Goal: Check status: Check status

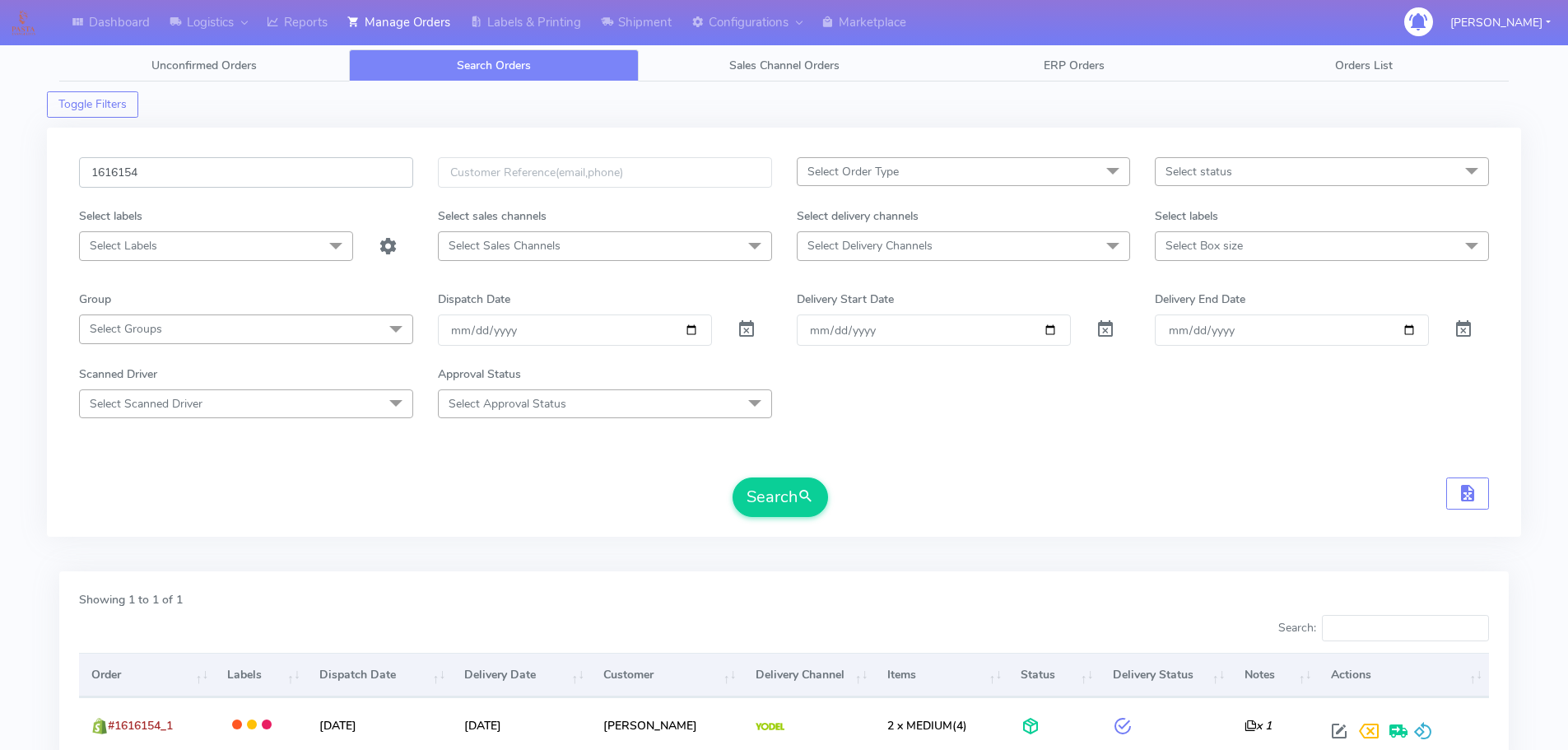
click at [372, 175] on input "1616154" at bounding box center [246, 172] width 334 height 30
paste input "5761"
type input "1615761"
click at [732, 478] on button "Search" at bounding box center [780, 497] width 95 height 39
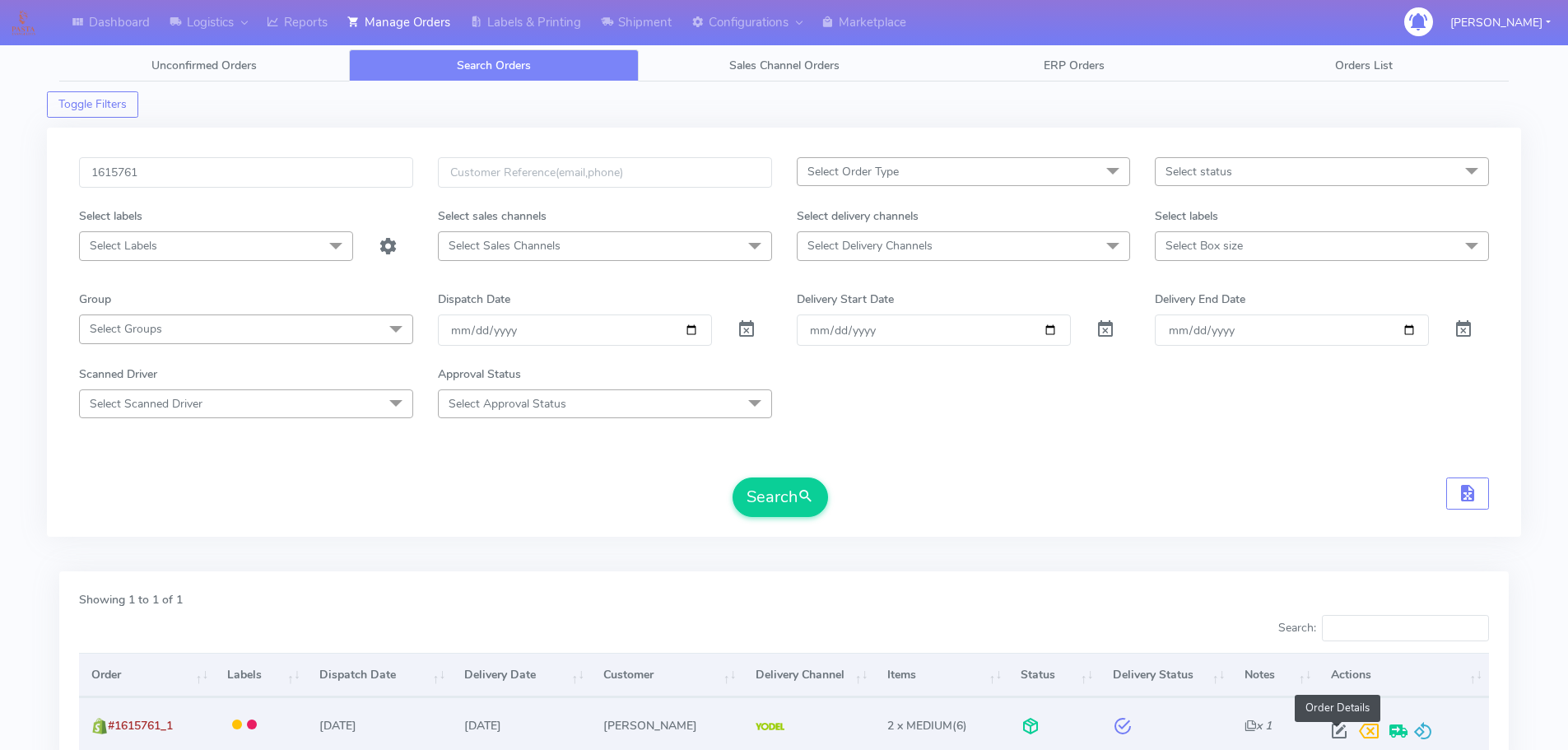
click at [1333, 733] on span at bounding box center [1339, 734] width 29 height 16
select select "5"
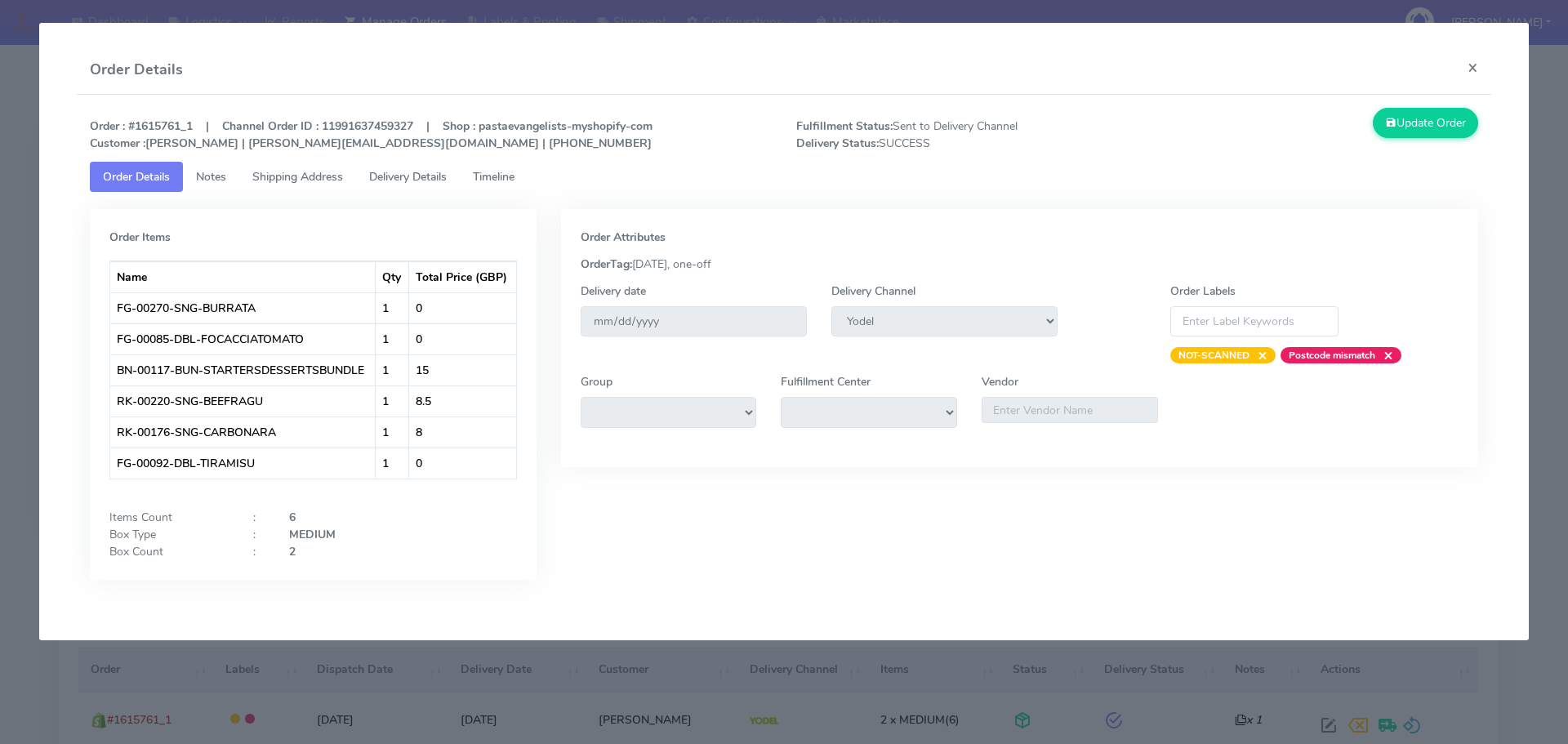
click at [416, 185] on link "Delivery Details" at bounding box center [408, 176] width 103 height 30
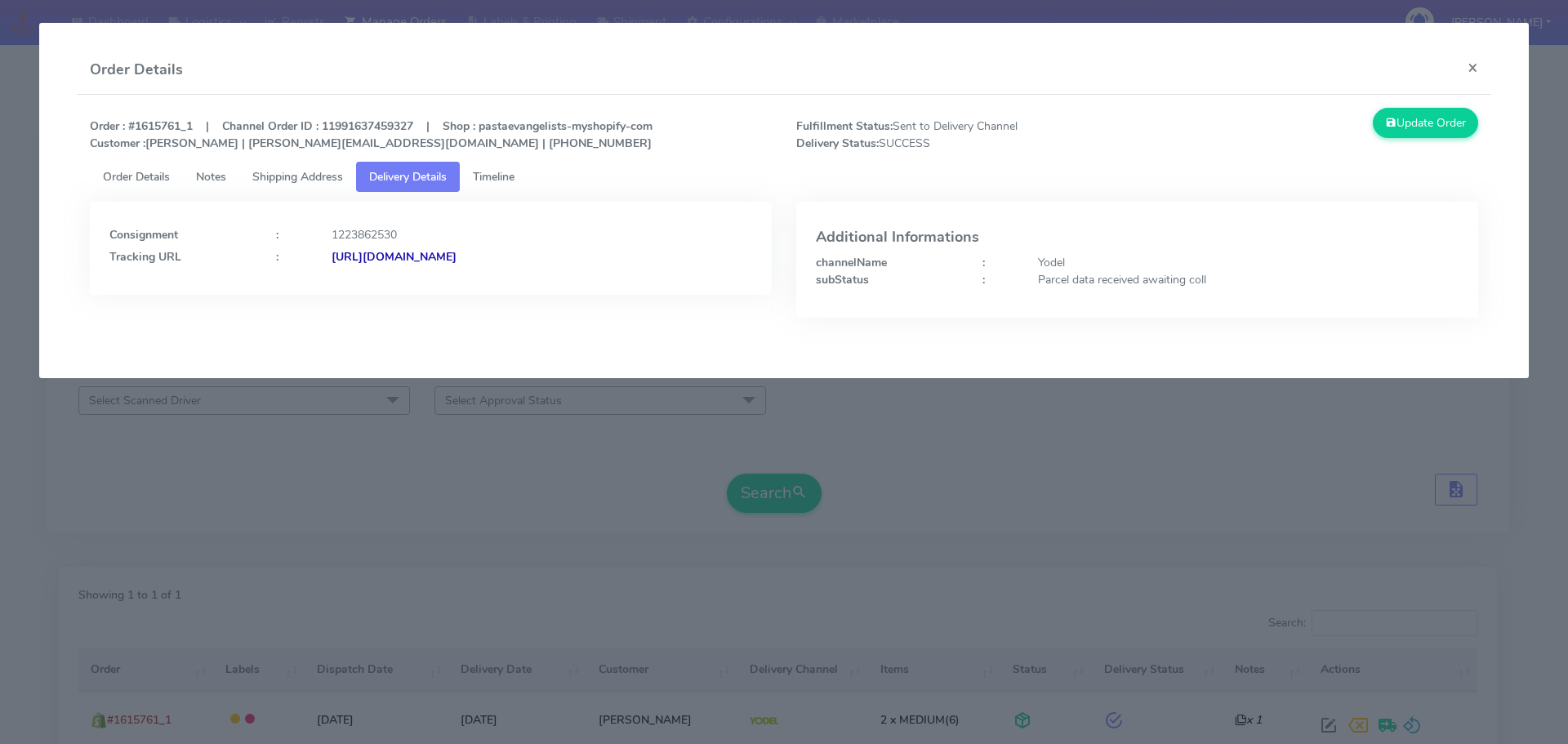
drag, startPoint x: 687, startPoint y: 266, endPoint x: 508, endPoint y: 276, distance: 179.3
click at [508, 276] on div "Consignment : 1223862530 Tracking URL : [URL][DOMAIN_NAME]" at bounding box center [430, 248] width 682 height 93
copy strong "JJD0002249960878888"
click at [593, 448] on modal-container "Order Details × Order : #1615761_1 | Channel Order ID : 11991637459327 | Shop :…" at bounding box center [784, 372] width 1568 height 744
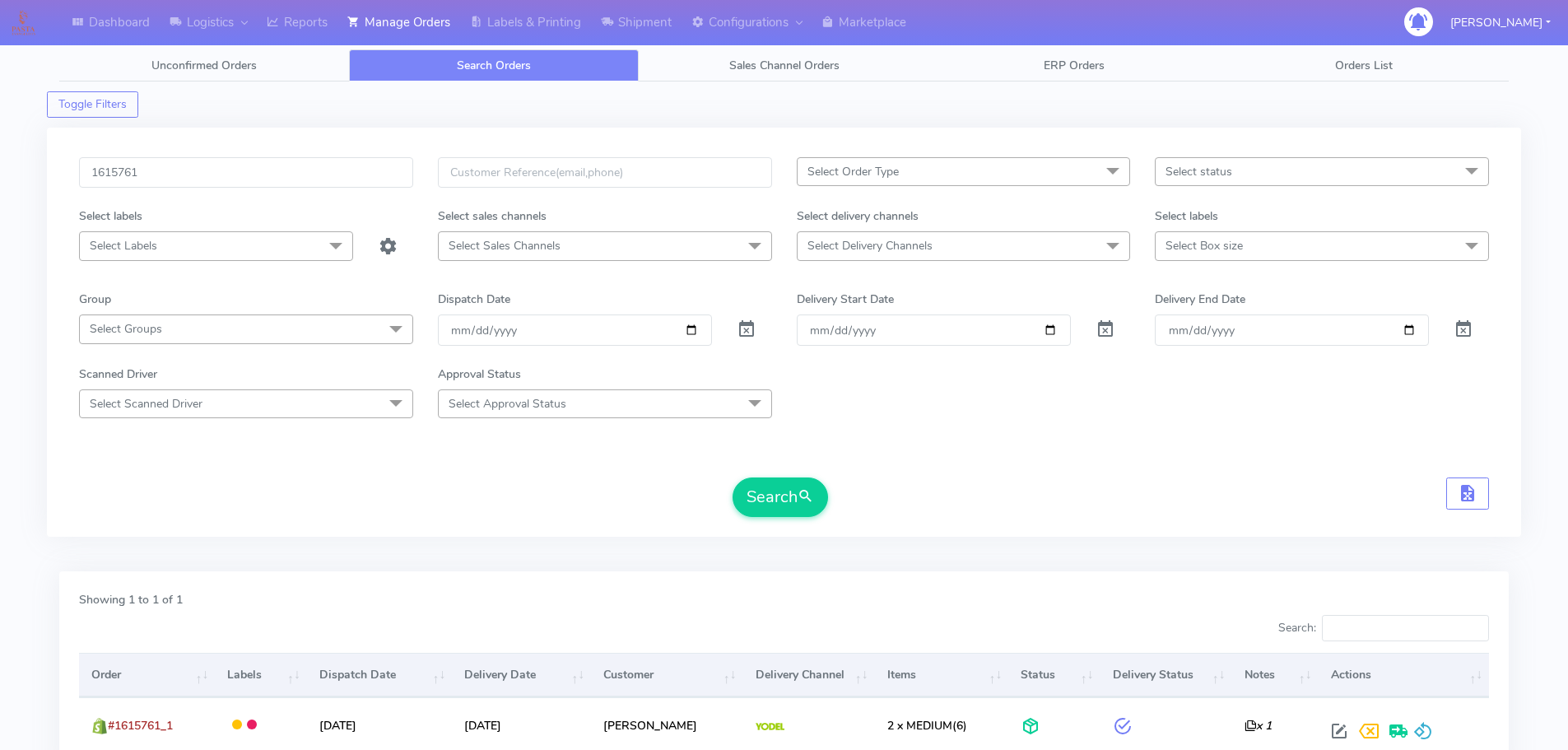
click at [972, 454] on form "1615761 Select Order Type Select All MEALS ATAVI One Off Pasta Club Gift Kit Ev…" at bounding box center [784, 337] width 1410 height 360
